Goal: Manage account settings

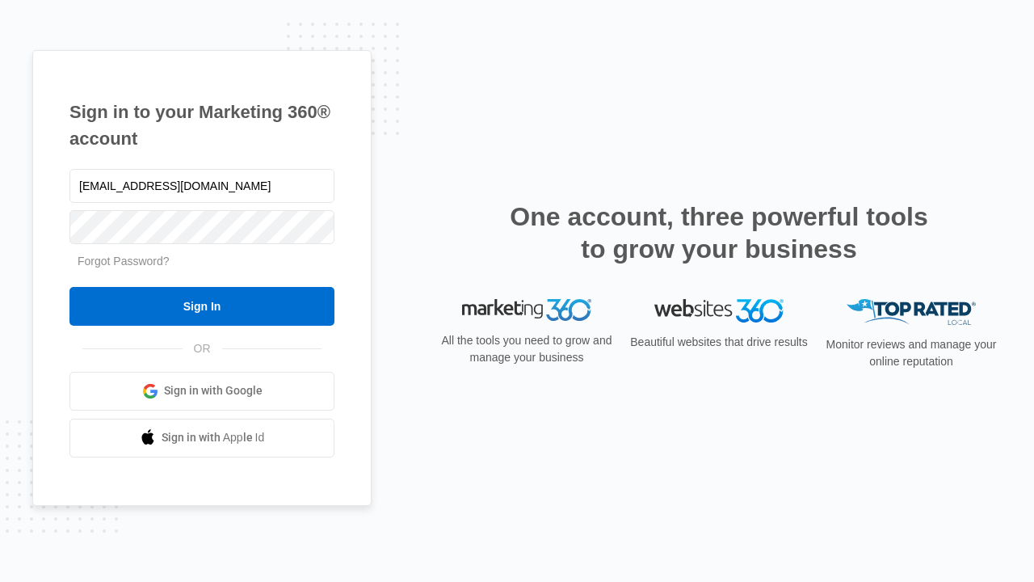
type input "[EMAIL_ADDRESS][DOMAIN_NAME]"
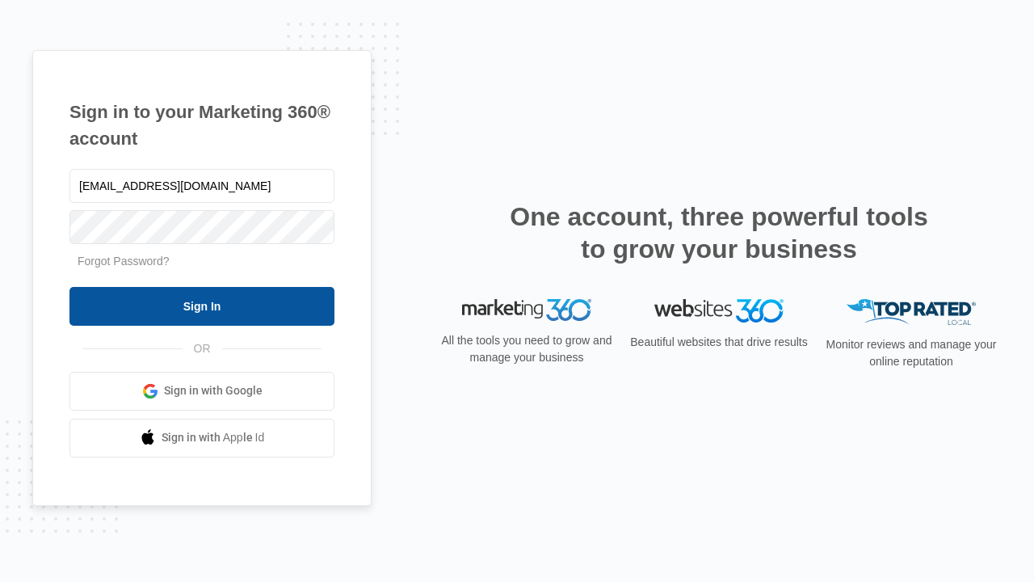
click at [202, 305] on input "Sign In" at bounding box center [201, 306] width 265 height 39
